Goal: Information Seeking & Learning: Check status

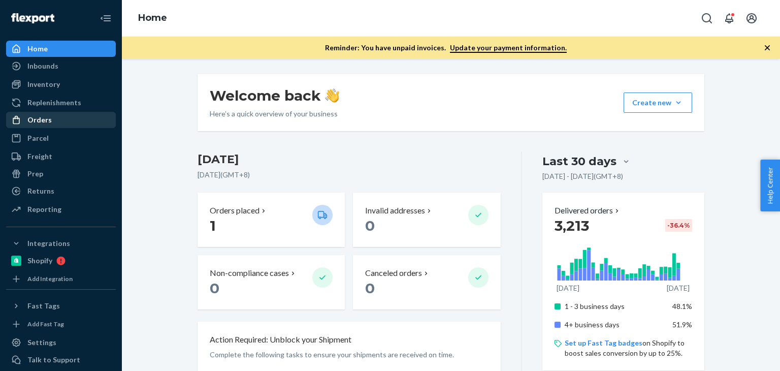
click at [53, 118] on div "Orders" at bounding box center [61, 120] width 108 height 14
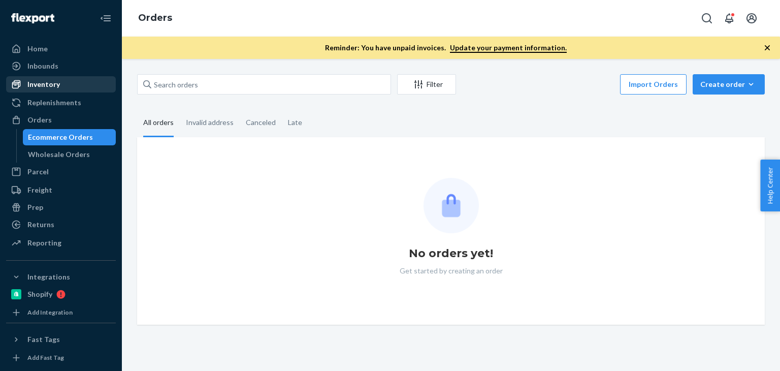
click at [55, 88] on div "Inventory" at bounding box center [43, 84] width 32 height 10
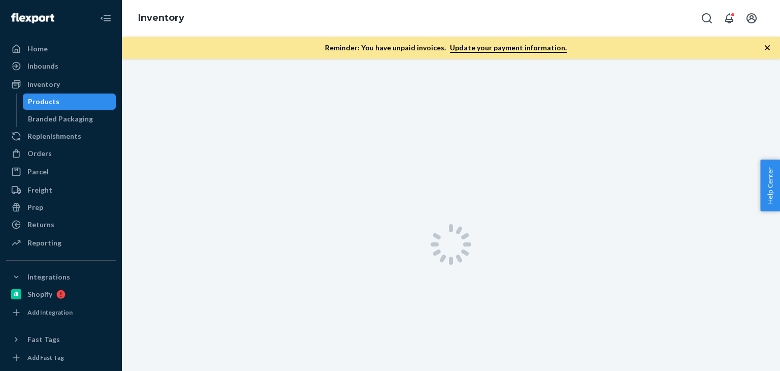
click at [55, 104] on div "Products" at bounding box center [43, 101] width 31 height 10
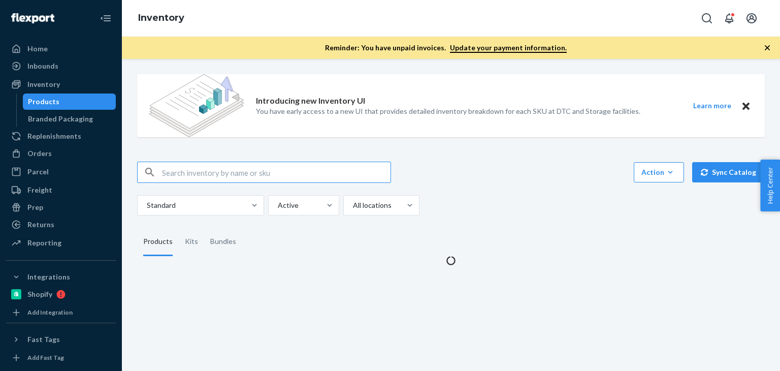
click at [767, 47] on icon "button" at bounding box center [766, 47] width 5 height 5
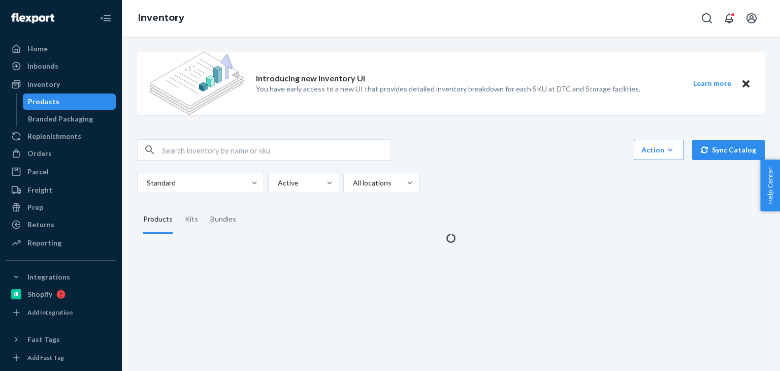
click at [349, 148] on input "text" at bounding box center [276, 150] width 228 height 20
paste input "D84008-03-Q6"
type input "D84008-03-Q6"
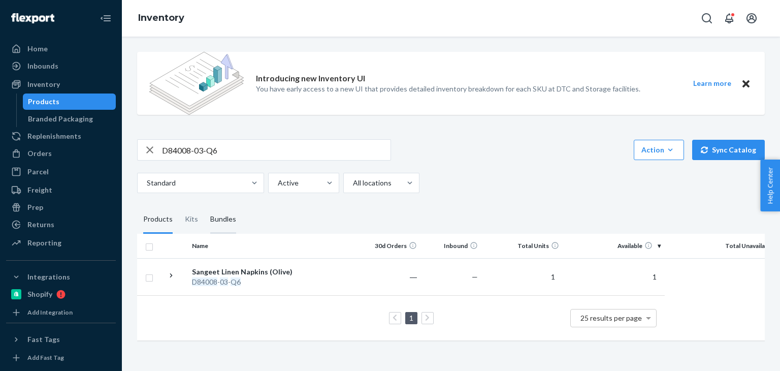
click at [229, 226] on div "Bundles" at bounding box center [223, 219] width 26 height 28
click at [204, 205] on input "Bundles" at bounding box center [204, 205] width 0 height 0
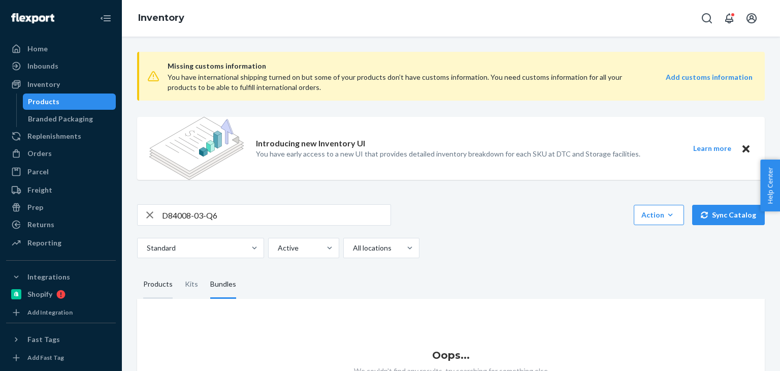
click at [154, 288] on div "Products" at bounding box center [157, 284] width 29 height 28
click at [137, 270] on input "Products" at bounding box center [137, 270] width 0 height 0
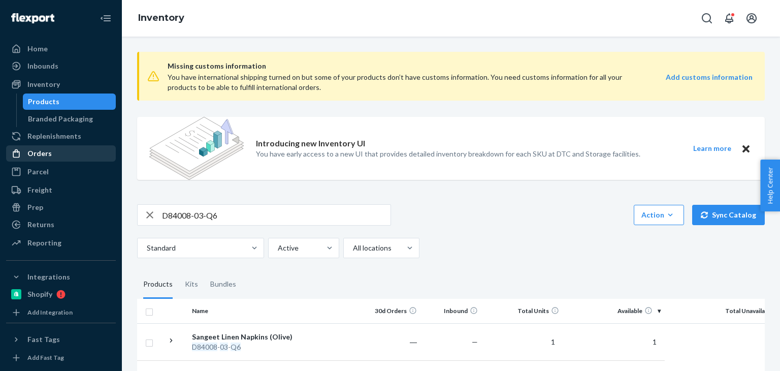
click at [51, 149] on div "Orders" at bounding box center [61, 153] width 108 height 14
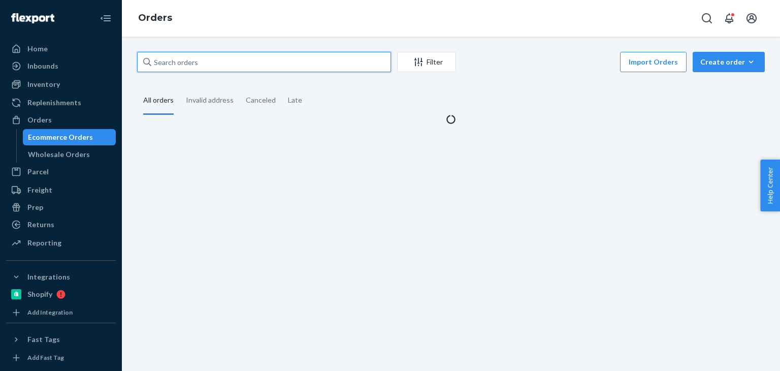
click at [218, 55] on input "text" at bounding box center [264, 62] width 254 height 20
paste input "B125002-01"
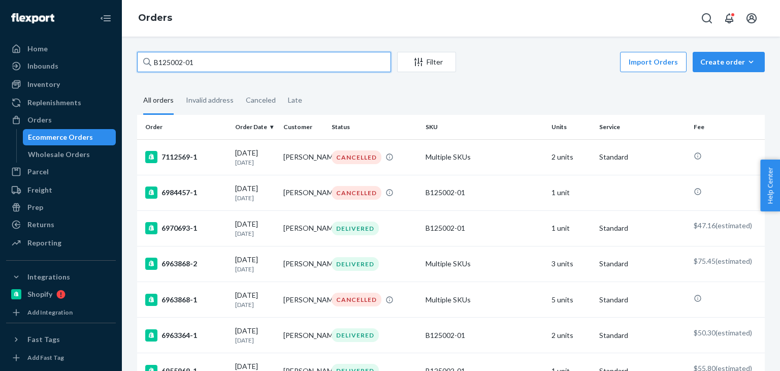
type input "B125002-01"
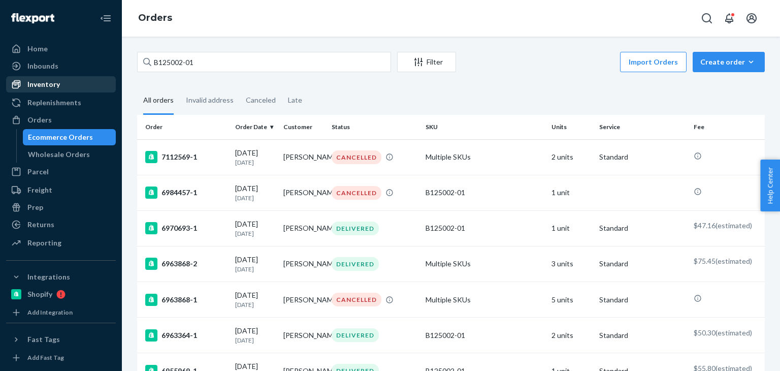
click at [43, 82] on div "Inventory" at bounding box center [43, 84] width 32 height 10
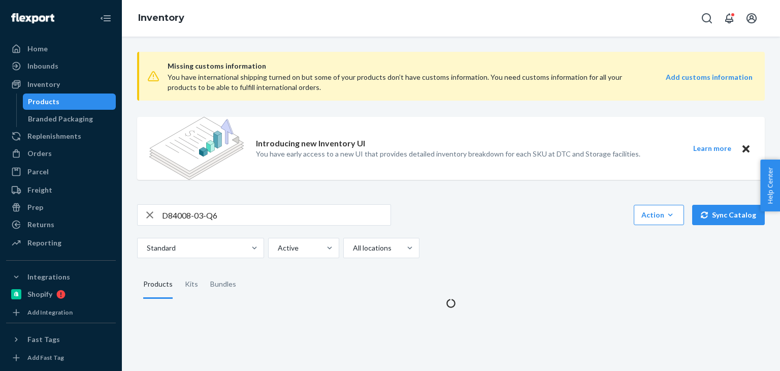
click at [62, 95] on div "Products" at bounding box center [69, 101] width 91 height 14
click at [225, 223] on input "D84008-03-Q6" at bounding box center [276, 215] width 228 height 20
paste input "B125002-01"
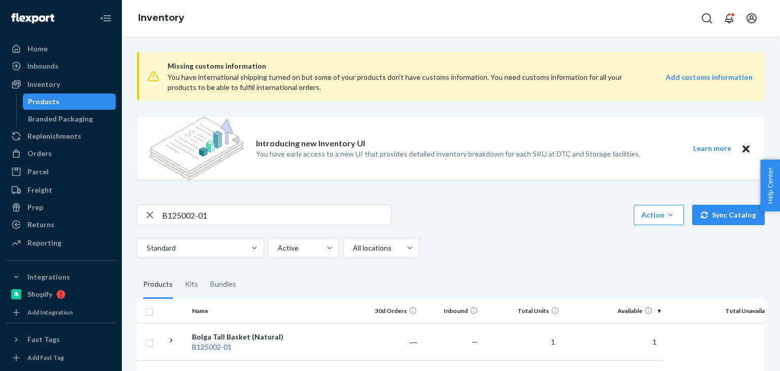
click at [194, 221] on input "B125002-01" at bounding box center [276, 215] width 228 height 20
click at [237, 212] on input "B125002-01" at bounding box center [276, 215] width 228 height 20
paste input "D84008-03-Q6"
type input "D84008-03-Q6"
click at [229, 293] on div "Bundles" at bounding box center [223, 284] width 26 height 28
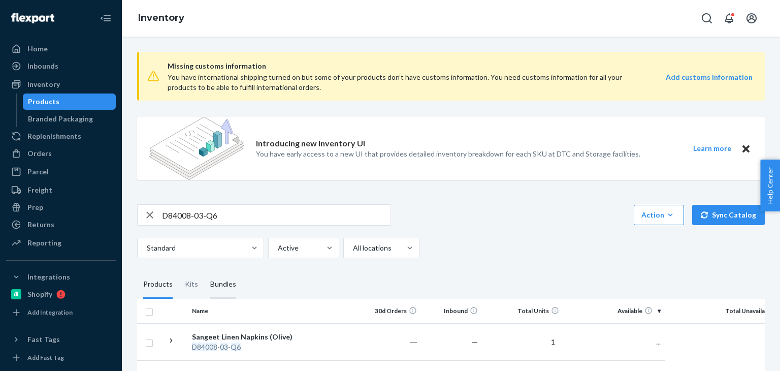
click at [204, 270] on input "Bundles" at bounding box center [204, 270] width 0 height 0
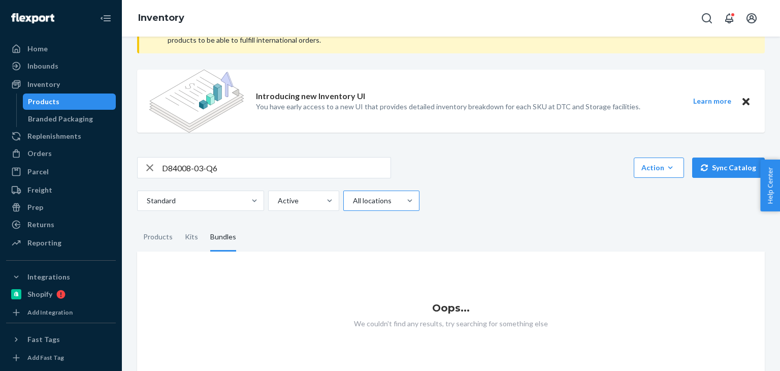
scroll to position [61, 0]
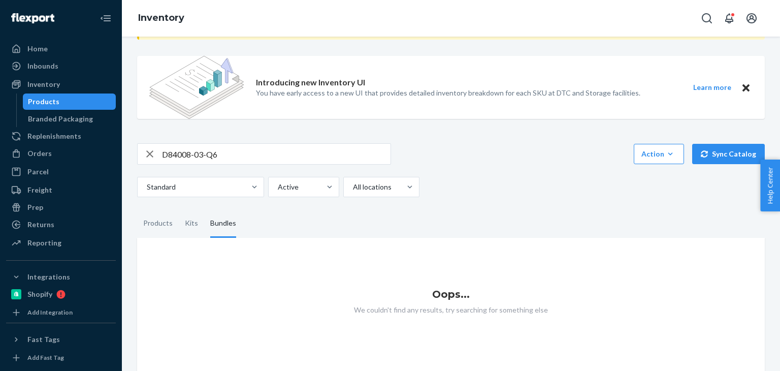
click at [165, 224] on div "Products" at bounding box center [157, 223] width 29 height 28
click at [137, 209] on input "Products" at bounding box center [137, 209] width 0 height 0
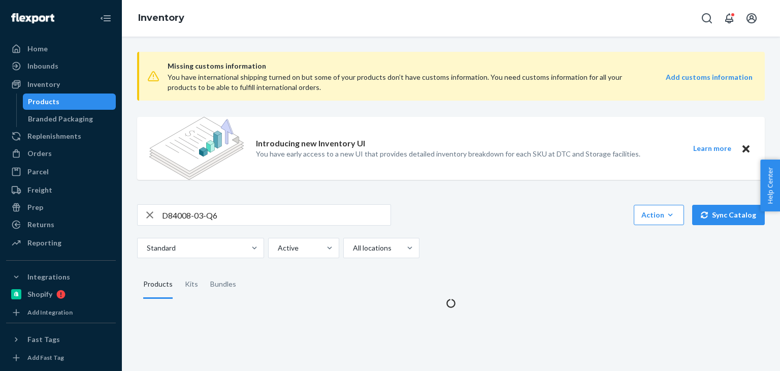
scroll to position [0, 0]
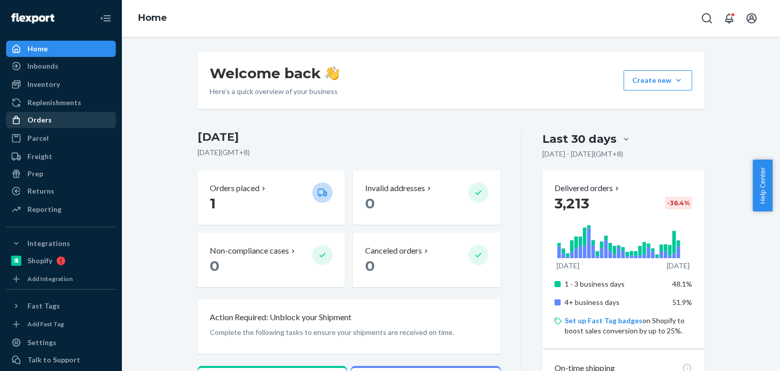
click at [64, 117] on div "Orders" at bounding box center [61, 120] width 108 height 14
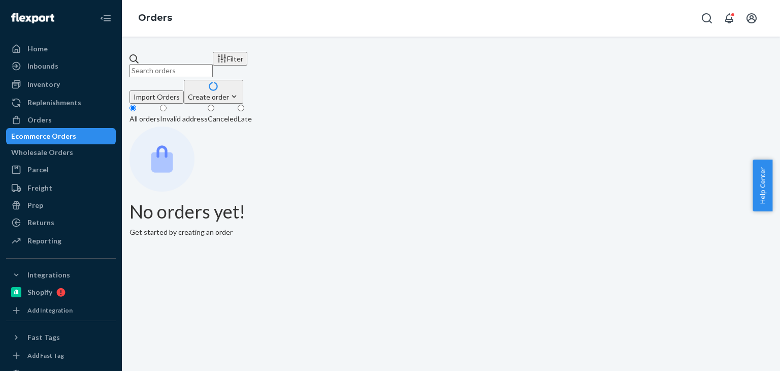
click at [63, 132] on div "Ecommerce Orders" at bounding box center [43, 136] width 65 height 10
click at [156, 72] on input "text" at bounding box center [170, 70] width 83 height 13
paste input "[PERSON_NAME]"
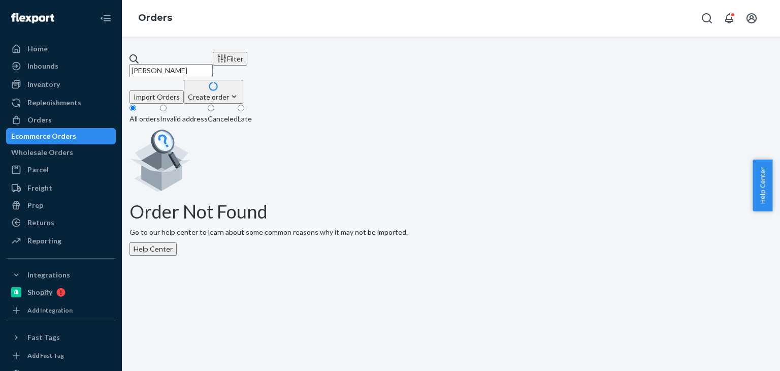
type input "[PERSON_NAME]"
click at [359, 84] on div "Nikki Herst-Cook Filter Import Orders Create order Ecommerce order Removal orde…" at bounding box center [450, 154] width 643 height 204
click at [356, 104] on fieldset "All orders Invalid address Canceled Late" at bounding box center [450, 115] width 643 height 23
